Goal: Transaction & Acquisition: Purchase product/service

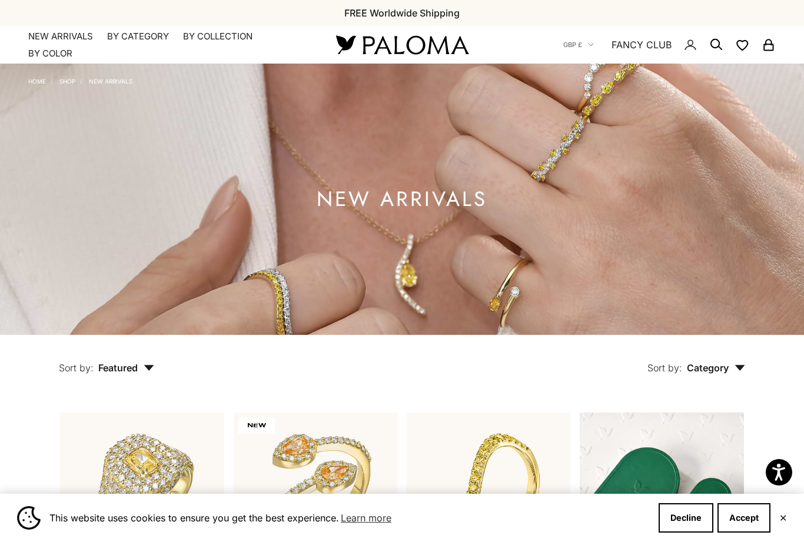
scroll to position [236, 0]
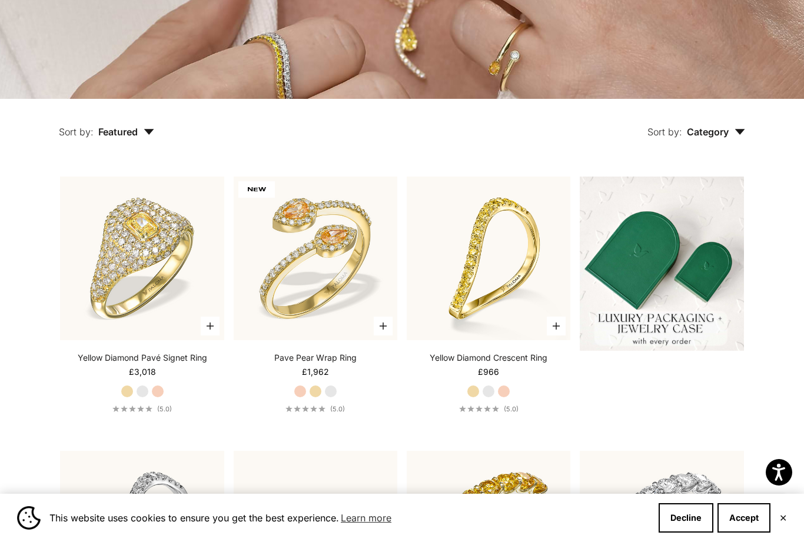
click at [695, 533] on button "Decline" at bounding box center [686, 517] width 55 height 29
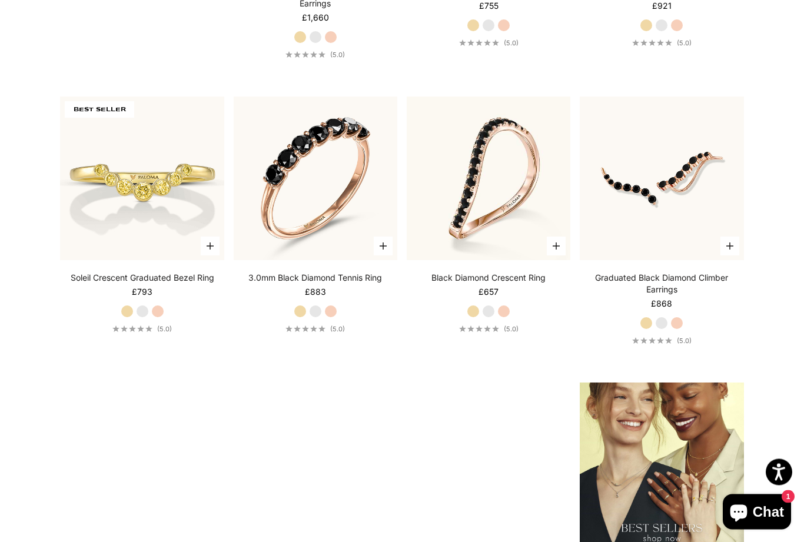
scroll to position [1153, 0]
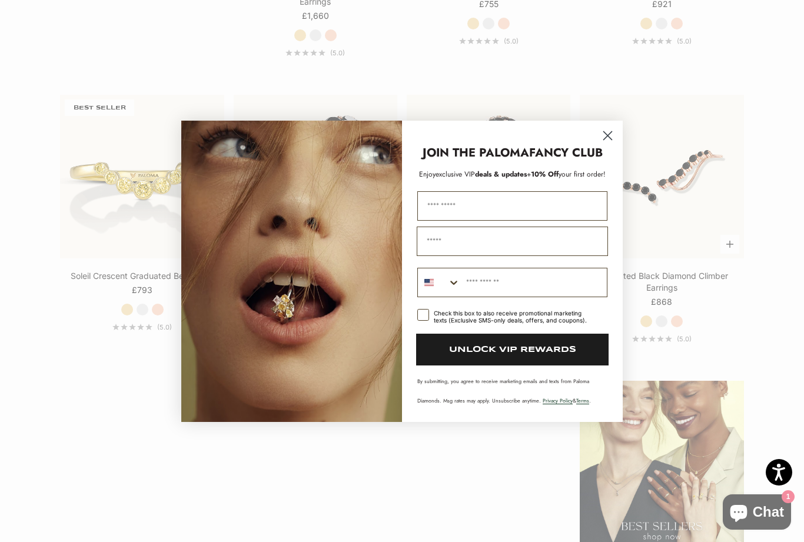
click at [608, 145] on circle "Close dialog" at bounding box center [607, 134] width 19 height 19
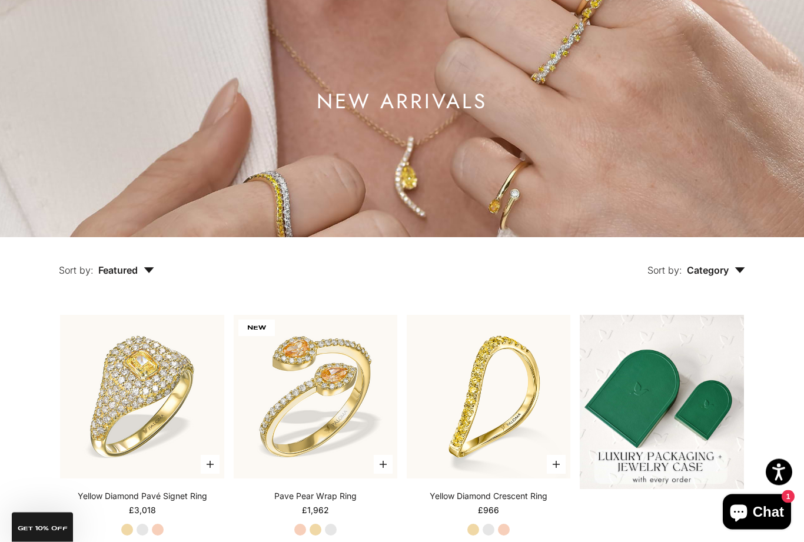
scroll to position [0, 0]
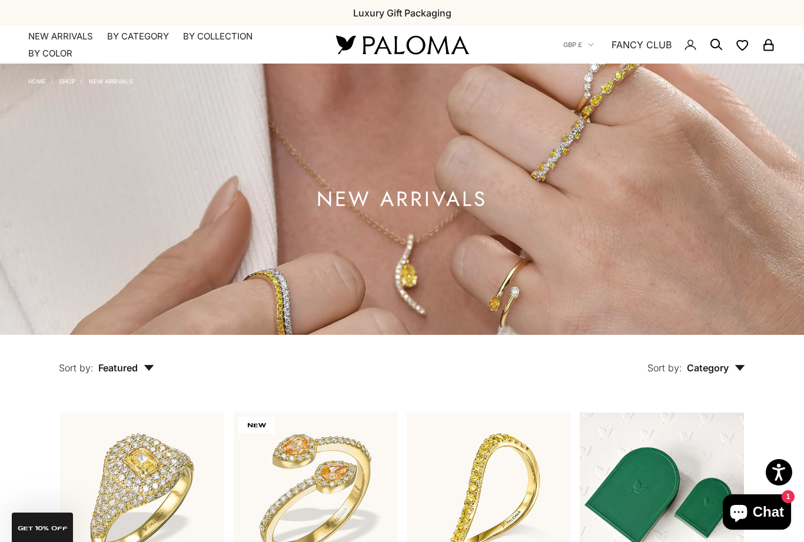
click at [212, 36] on summary "By Collection" at bounding box center [217, 37] width 69 height 12
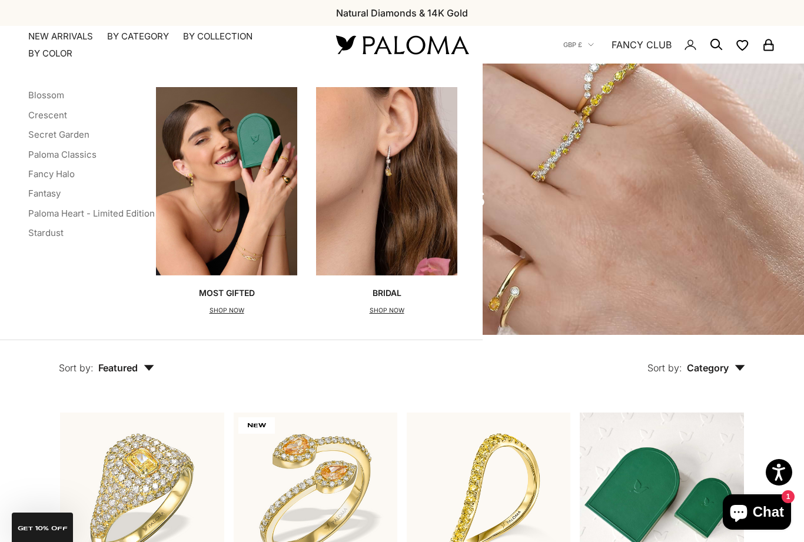
click at [224, 311] on p "SHOP NOW" at bounding box center [227, 311] width 56 height 12
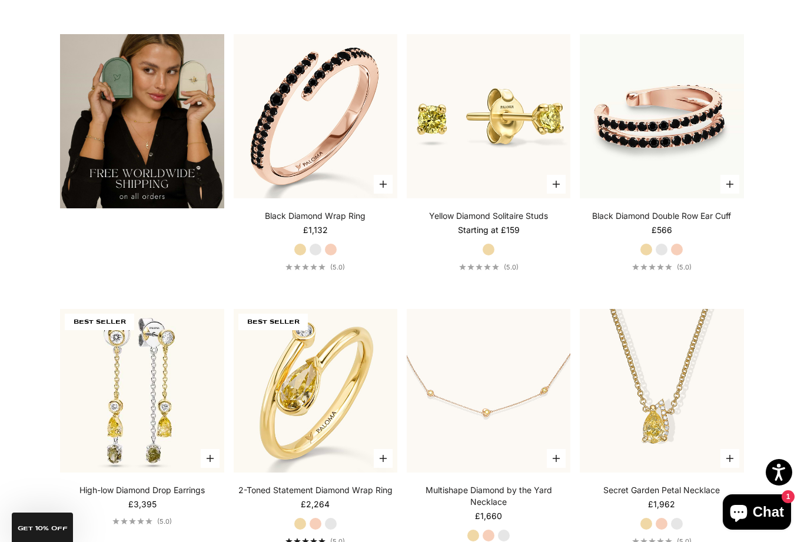
scroll to position [2036, 0]
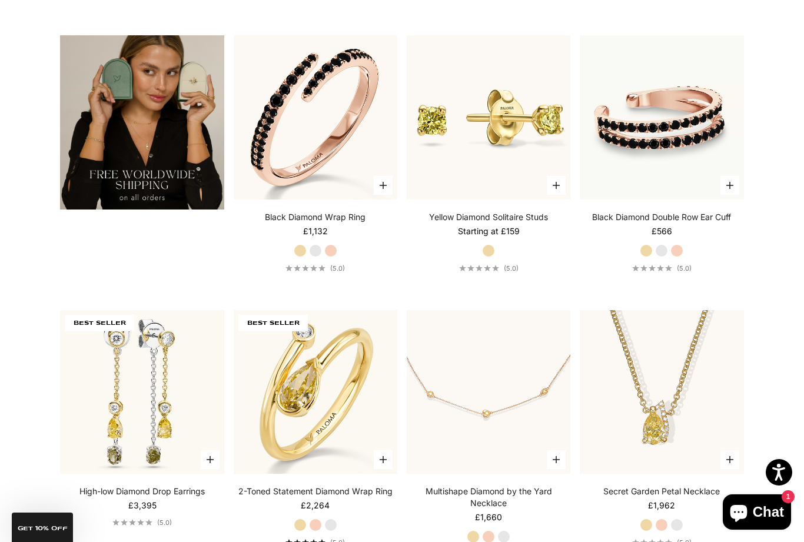
click at [110, 405] on img at bounding box center [142, 392] width 180 height 180
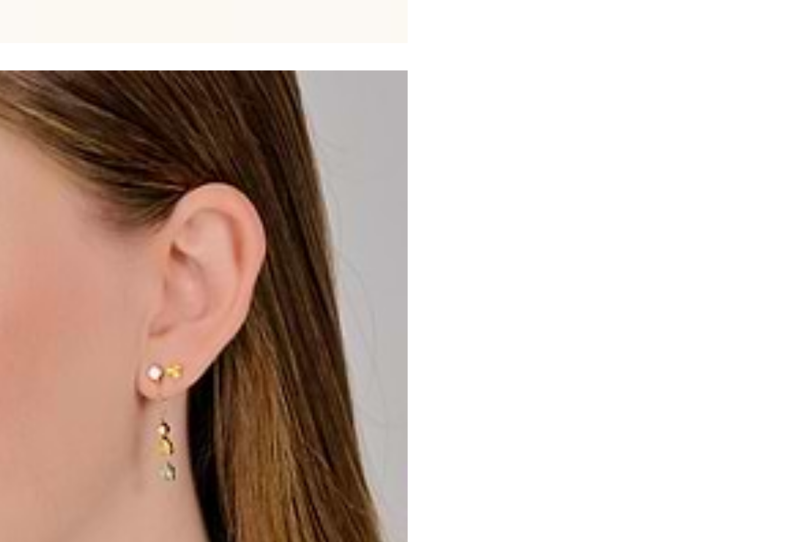
scroll to position [164, 0]
